Goal: Find specific page/section

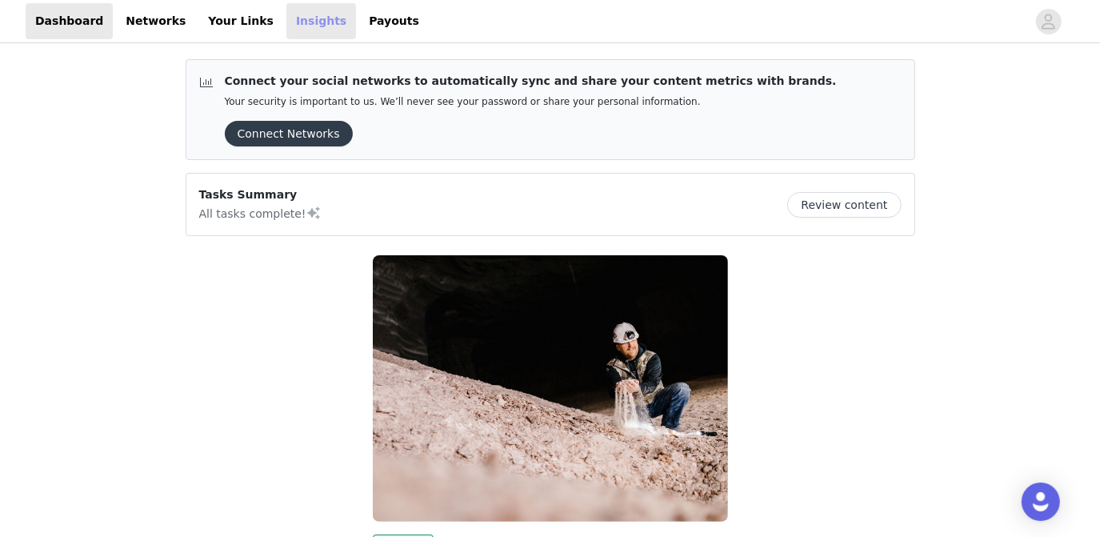
click at [286, 26] on link "Insights" at bounding box center [321, 21] width 70 height 36
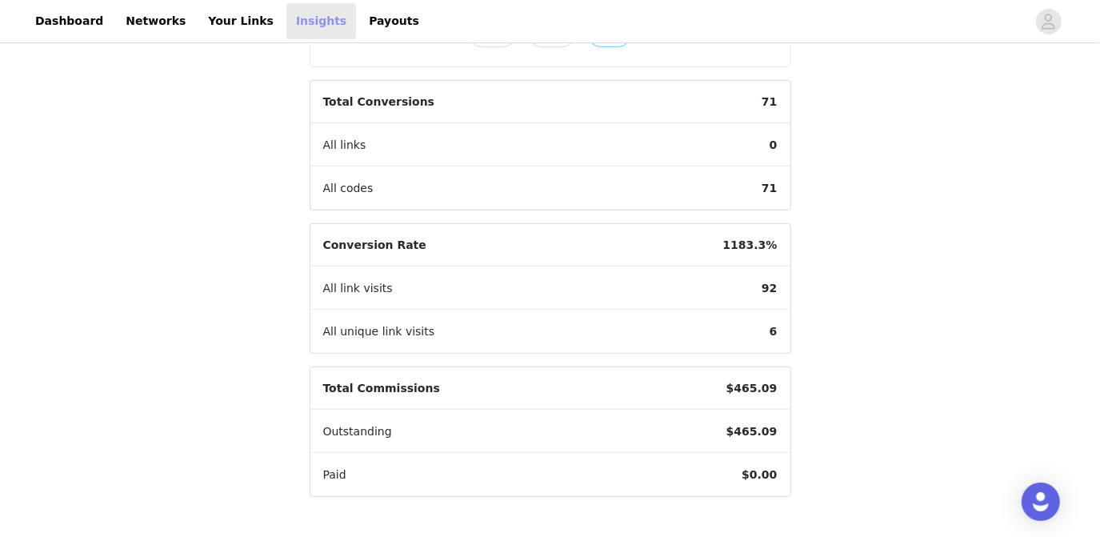
scroll to position [439, 0]
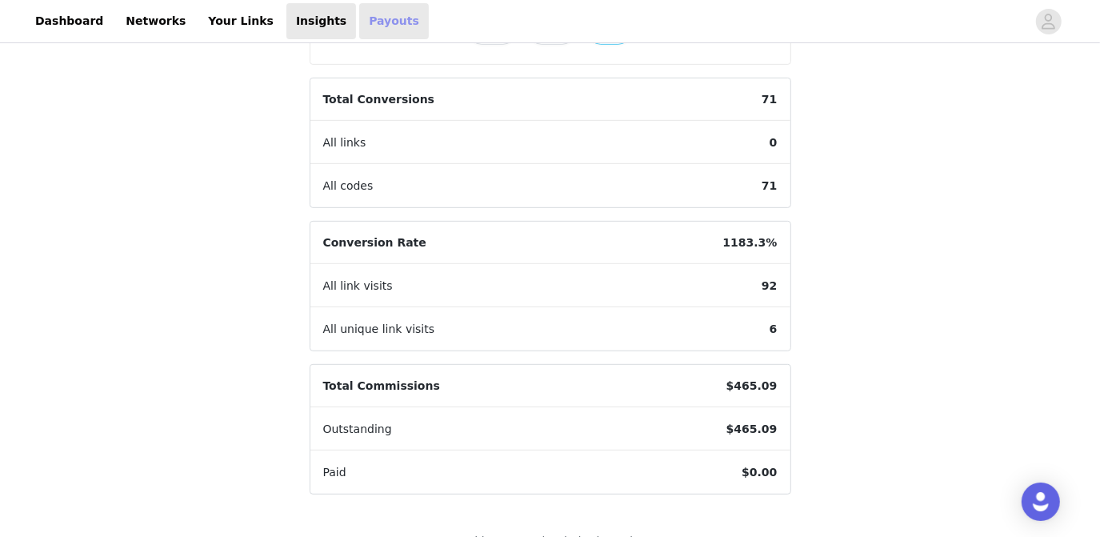
click at [359, 22] on link "Payouts" at bounding box center [394, 21] width 70 height 36
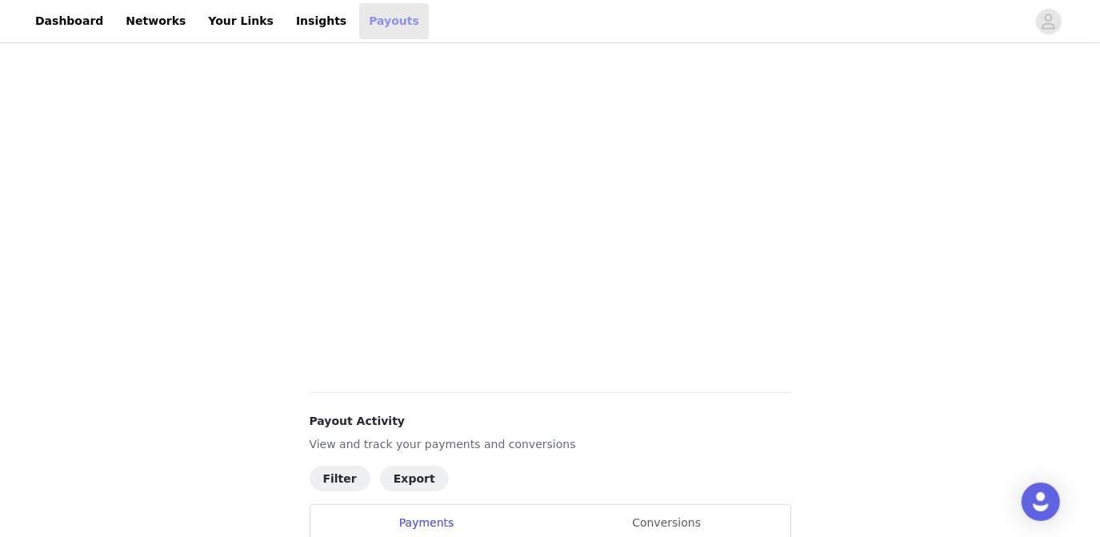
scroll to position [566, 0]
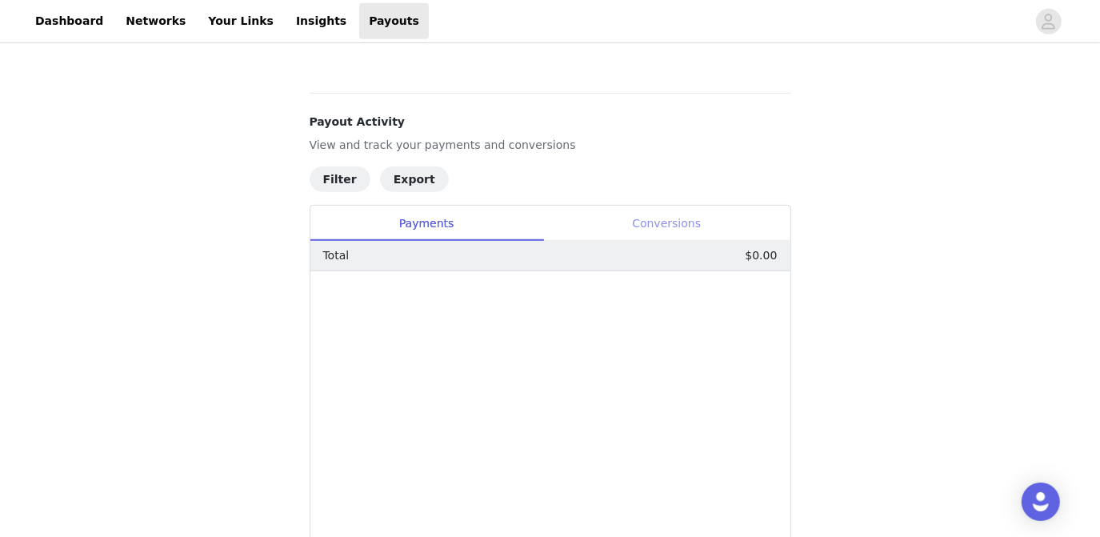
click at [718, 235] on div "Conversions" at bounding box center [666, 224] width 247 height 36
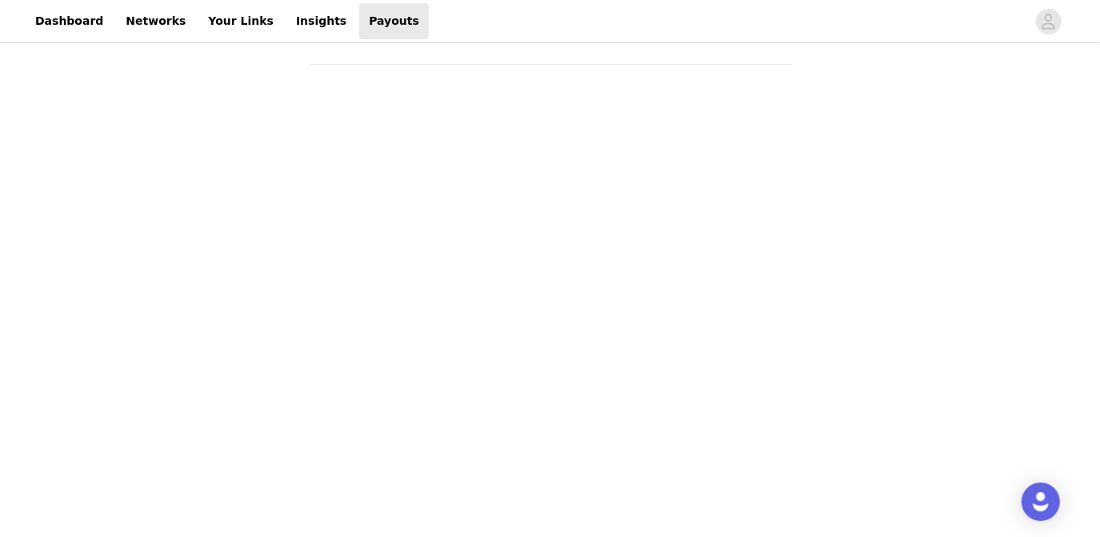
scroll to position [0, 0]
